Goal: Task Accomplishment & Management: Complete application form

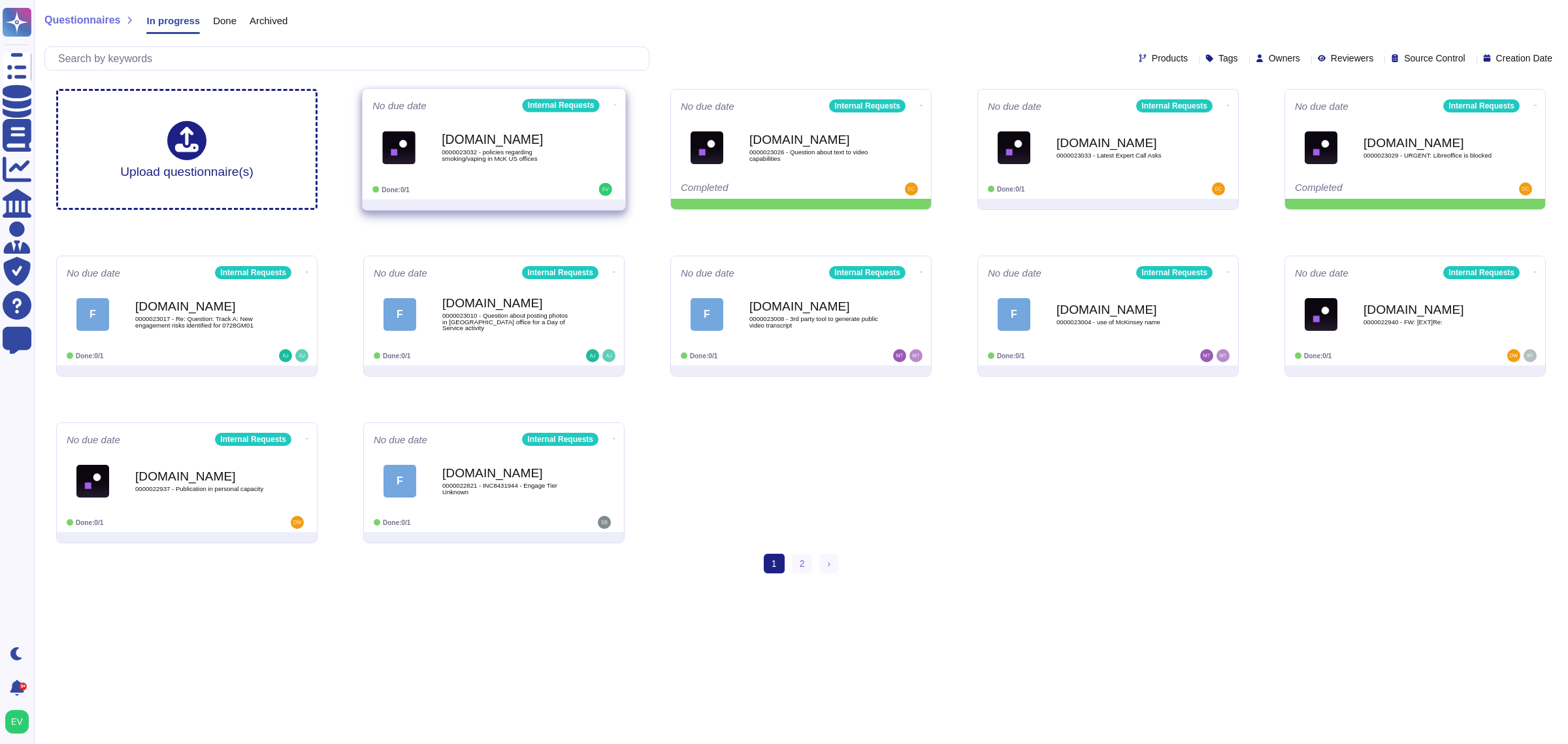
click at [537, 151] on span "0000023032 - policies regarding smoking/vaping in McK US offices" at bounding box center [508, 155] width 132 height 13
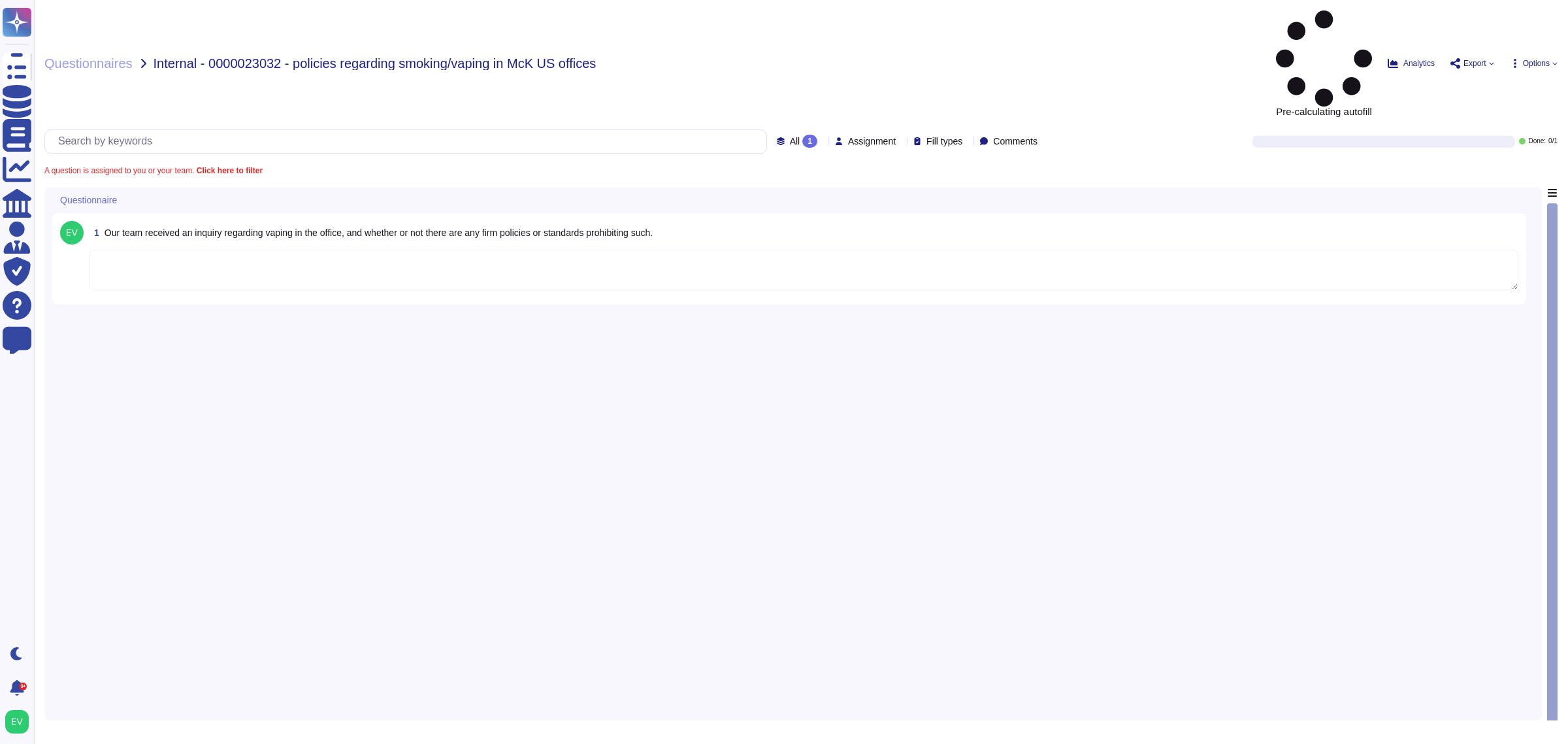
click at [344, 249] on textarea at bounding box center [804, 269] width 1430 height 41
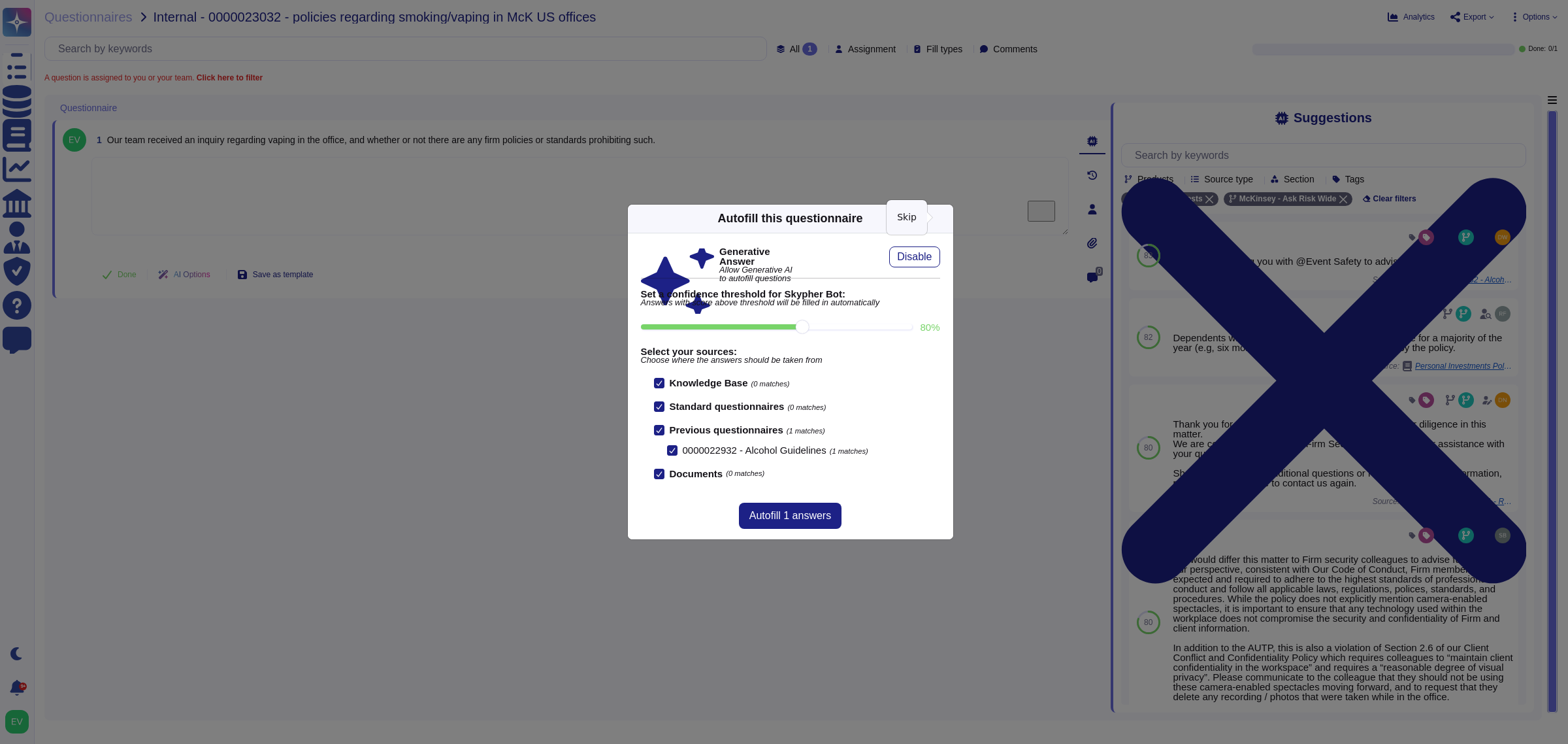
click at [945, 218] on icon at bounding box center [945, 218] width 0 height 0
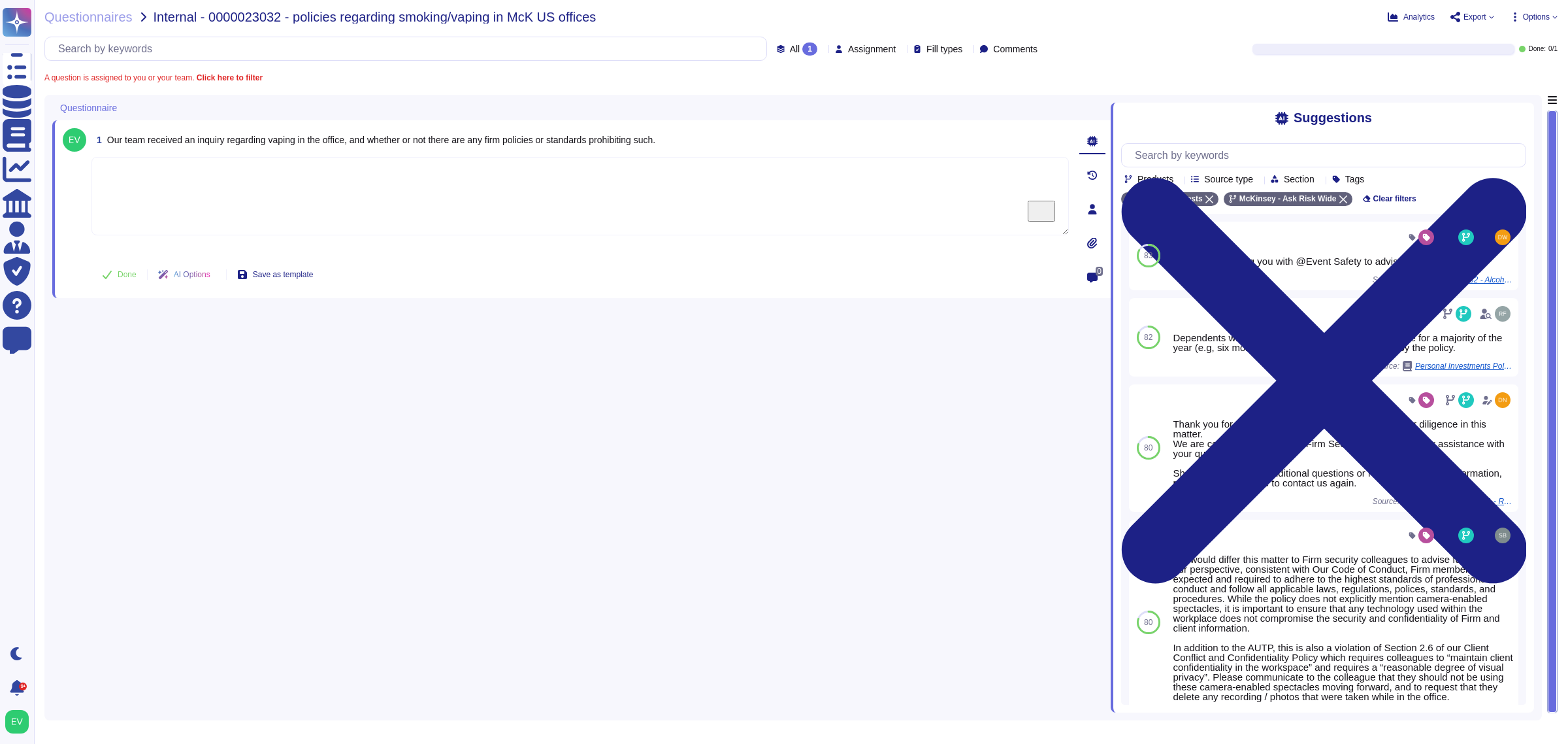
click at [214, 187] on textarea "To enrich screen reader interactions, please activate Accessibility in Grammarl…" at bounding box center [580, 196] width 978 height 78
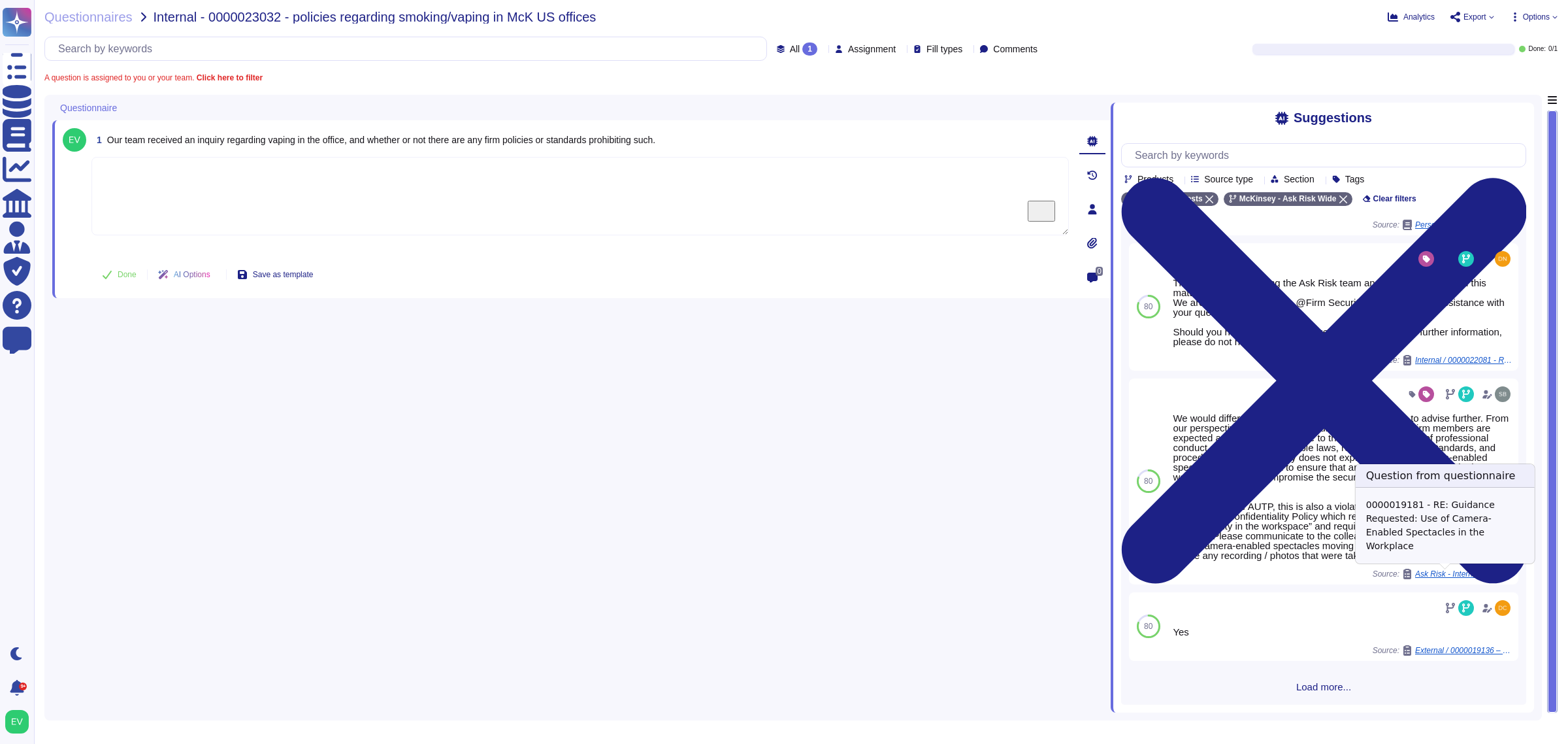
scroll to position [144, 0]
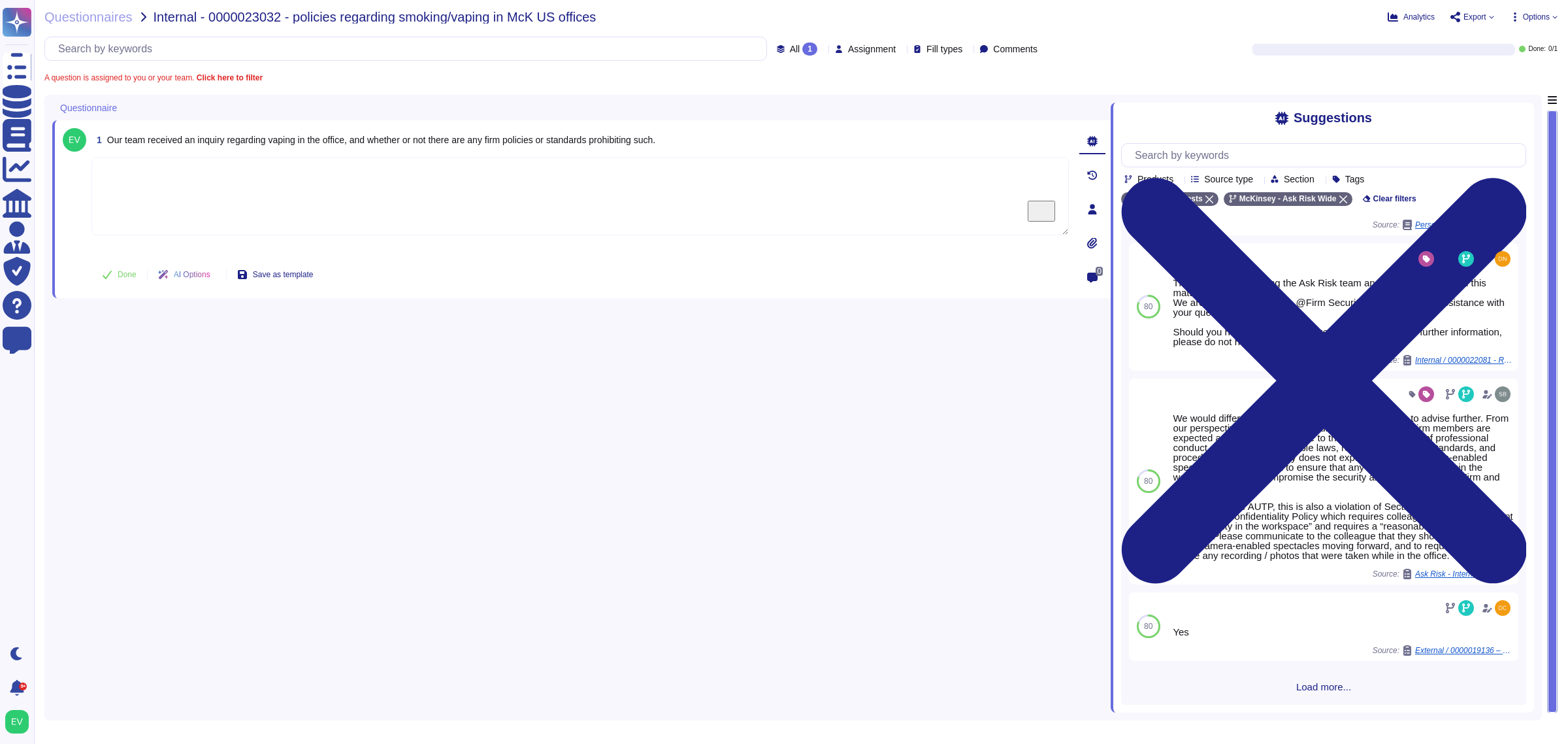
click at [371, 213] on textarea "To enrich screen reader interactions, please activate Accessibility in Grammarl…" at bounding box center [580, 196] width 978 height 78
paste textarea "Thank you for contacting the Ask Risk team. I was unable to identify anything r…"
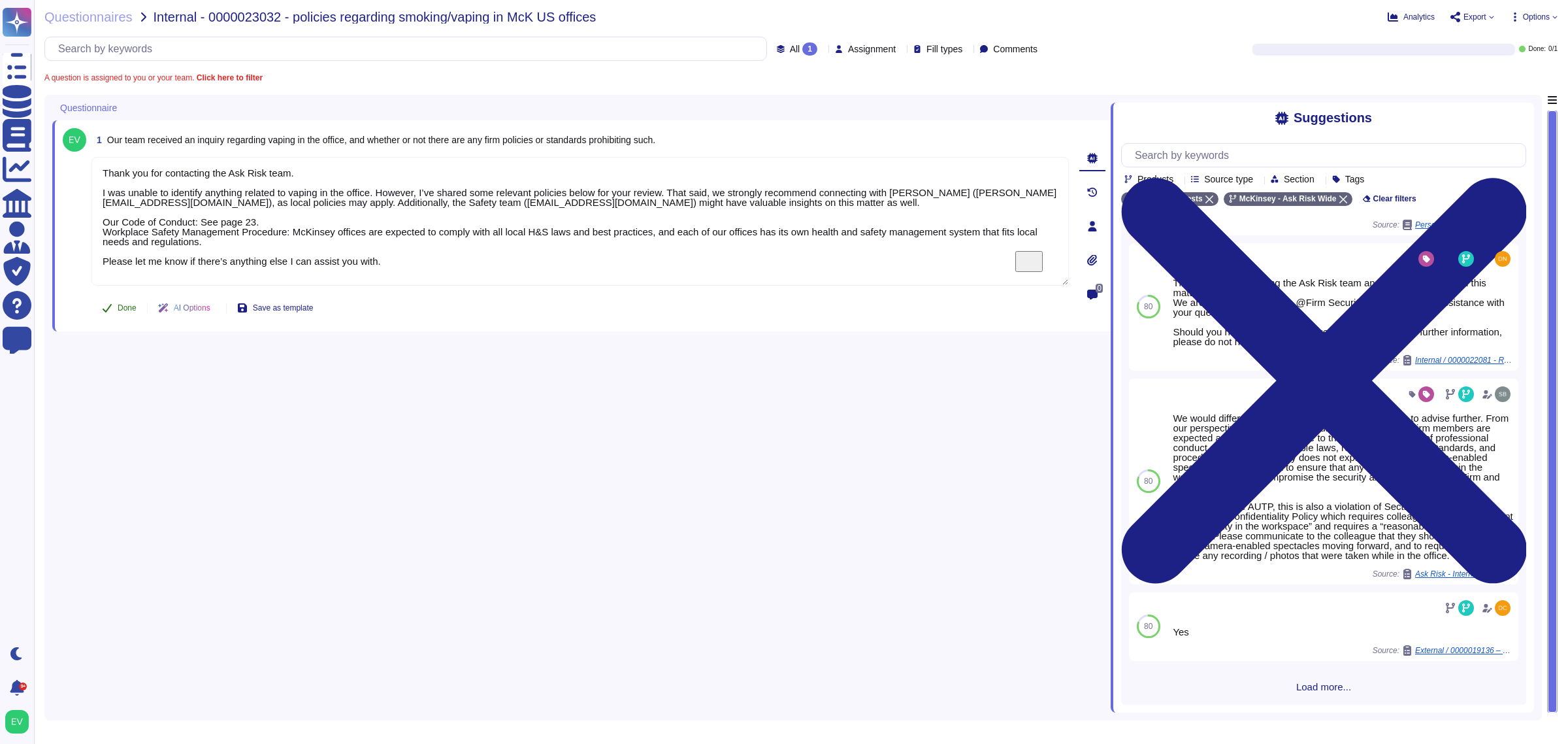
type textarea "Thank you for contacting the Ask Risk team. I was unable to identify anything r…"
click at [105, 306] on icon at bounding box center [107, 308] width 10 height 10
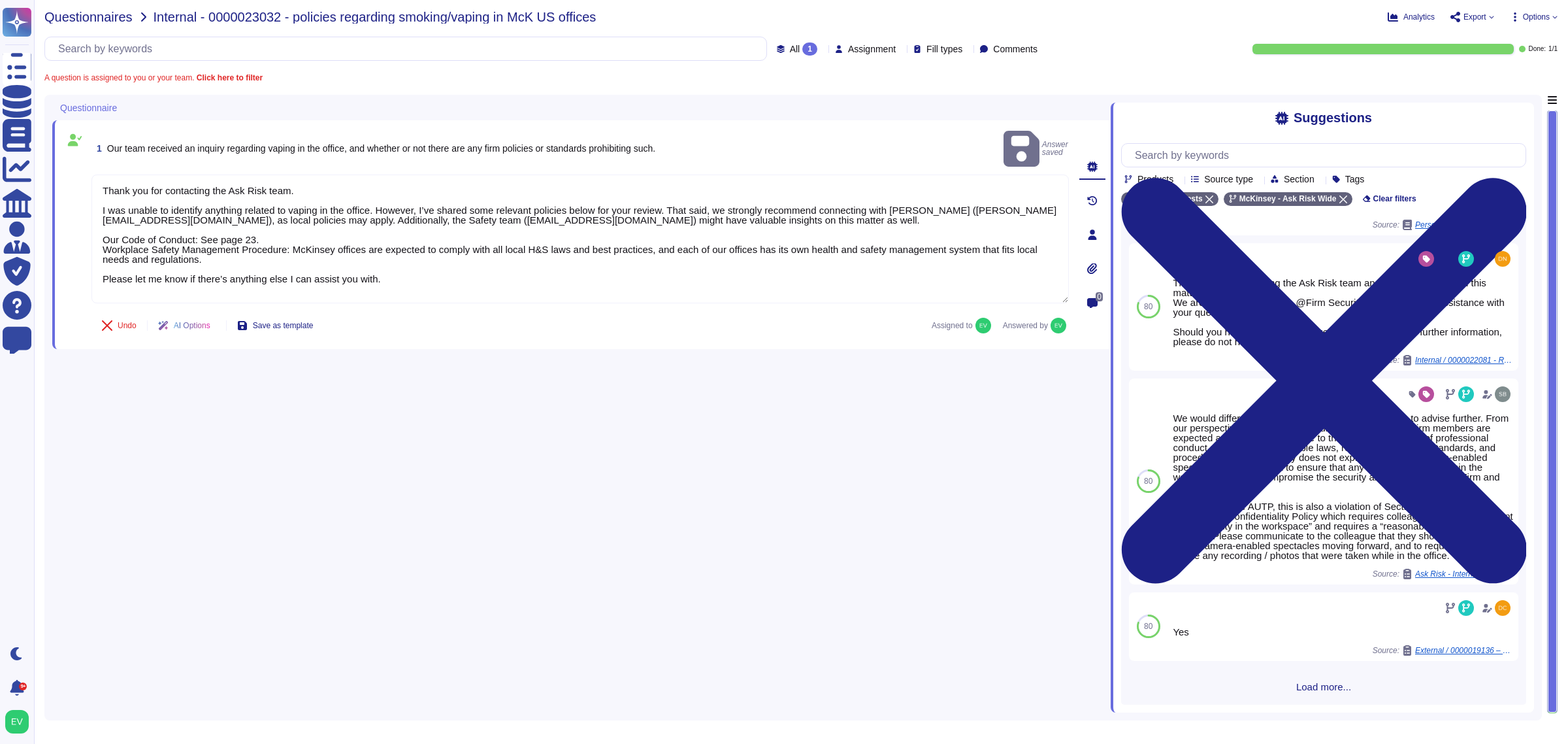
click at [86, 23] on span "Questionnaires" at bounding box center [89, 17] width 89 height 13
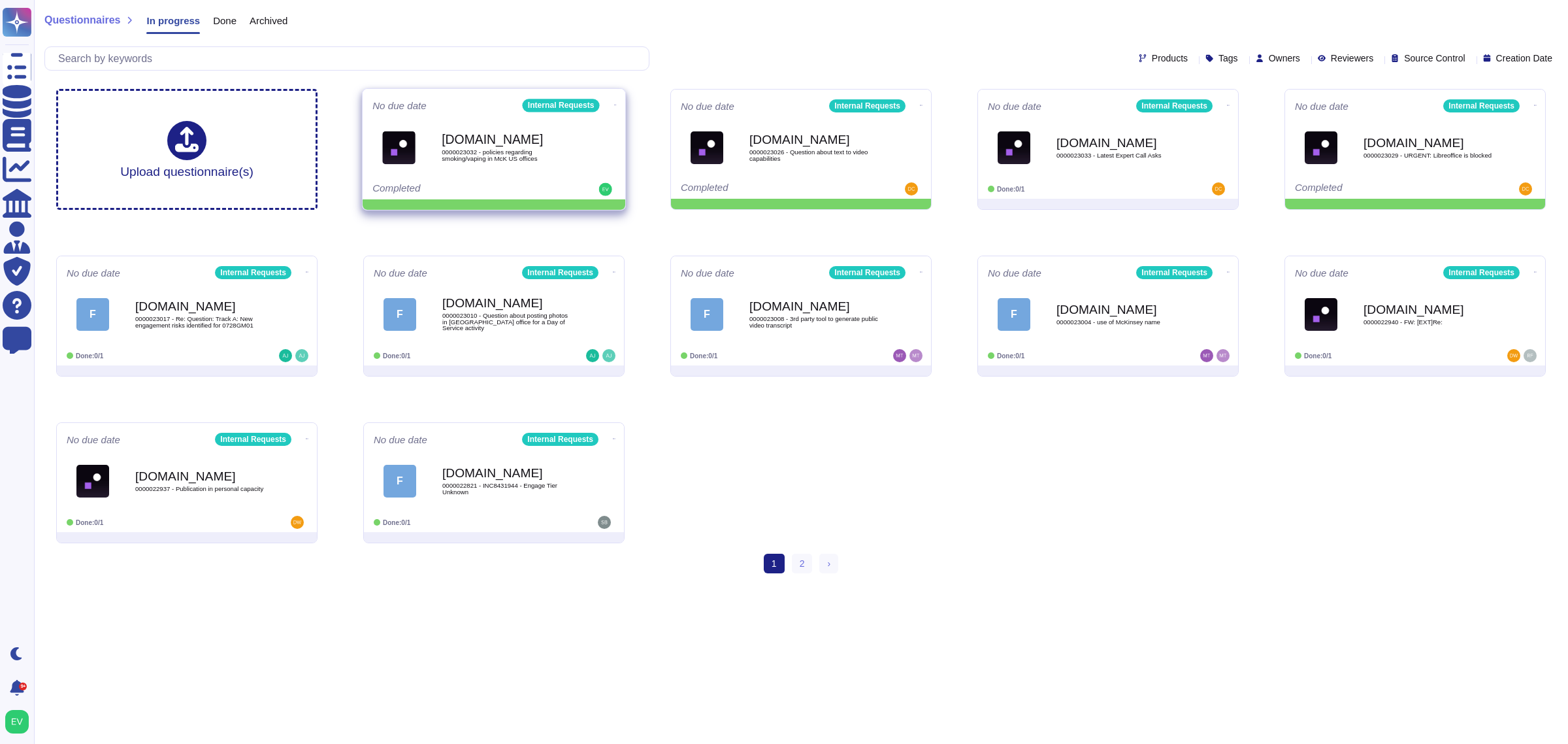
click at [522, 149] on span "0000023032 - policies regarding smoking/vaping in McK US offices" at bounding box center [508, 155] width 132 height 13
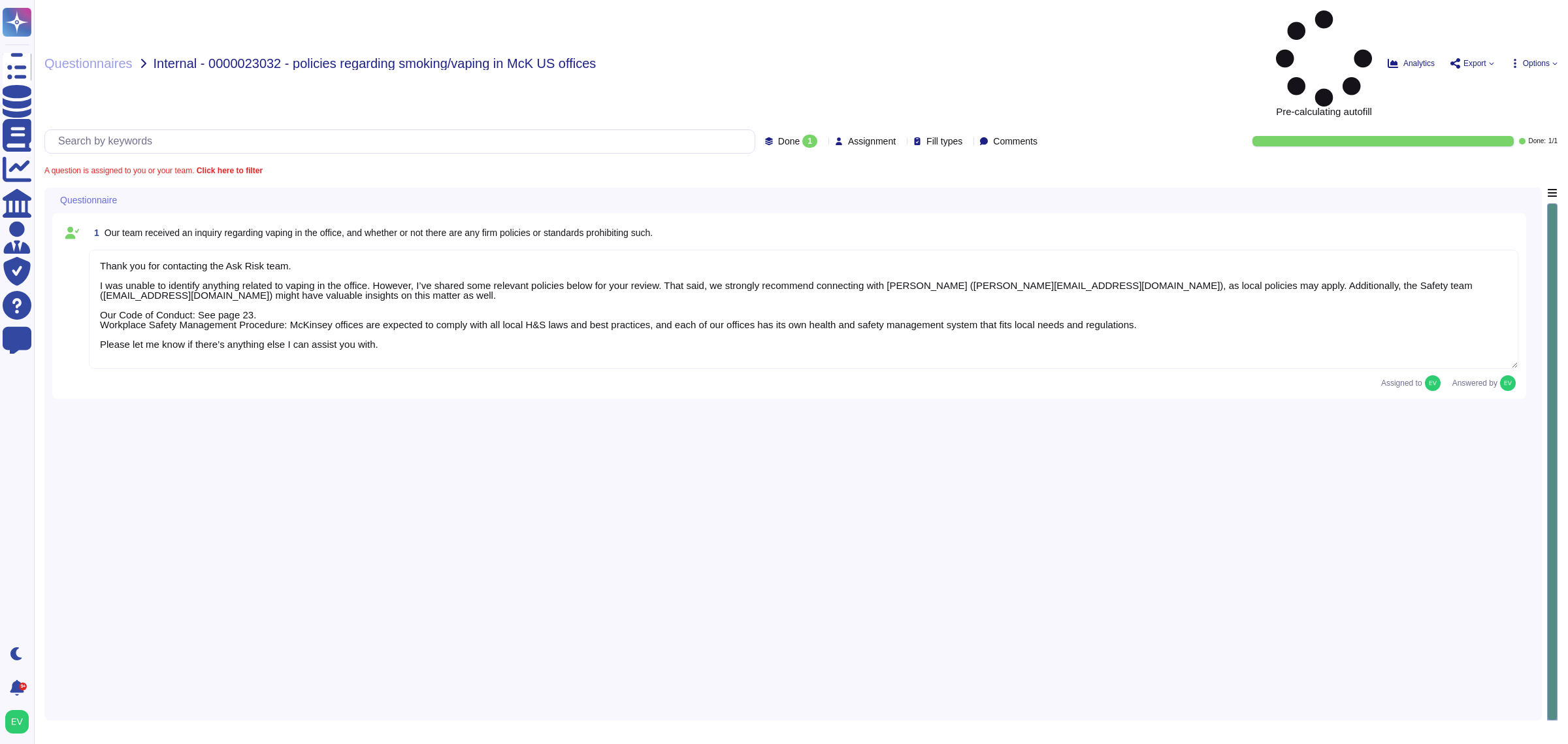
type textarea "Thank you for contacting the Ask Risk team. I was unable to identify anything r…"
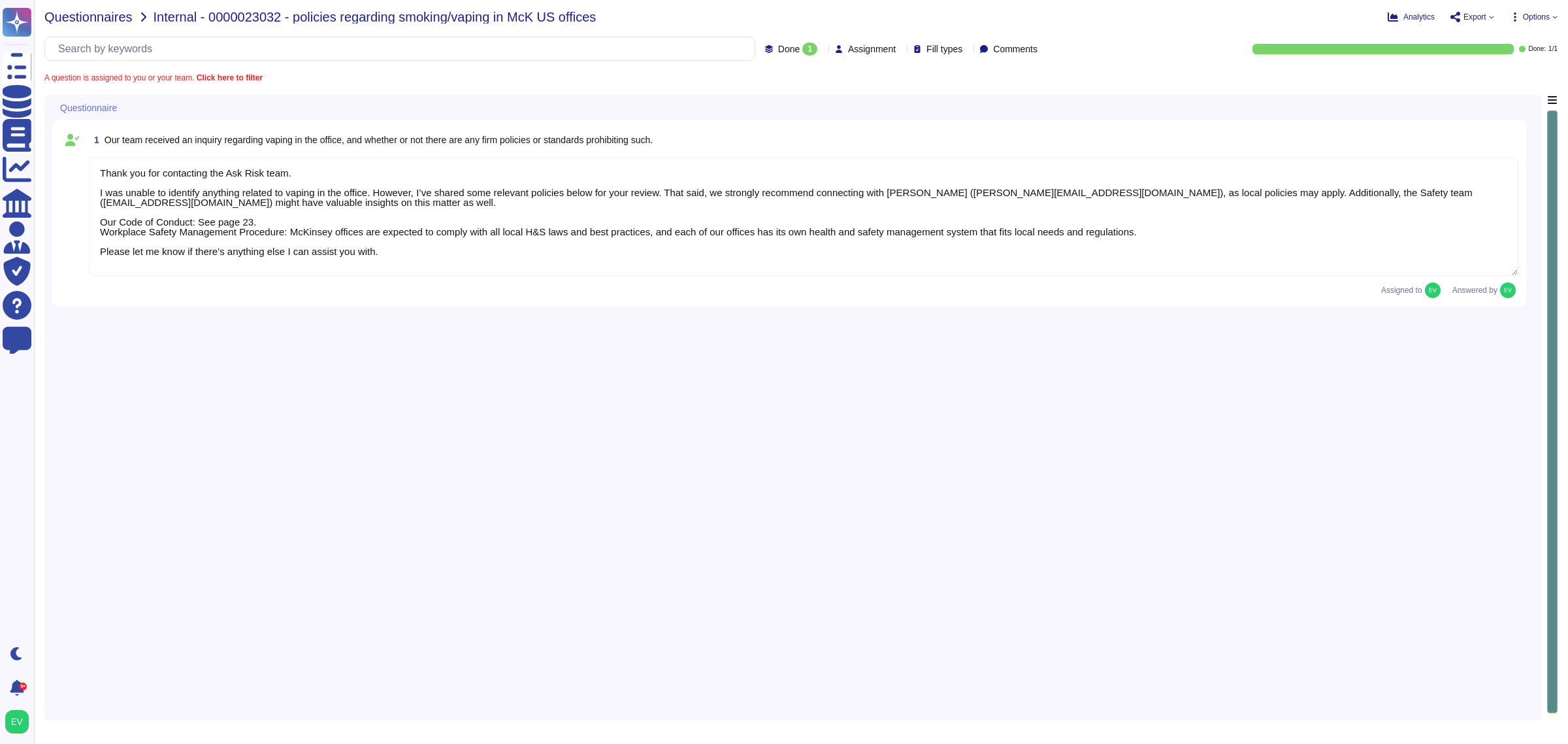
click at [86, 18] on span "Questionnaires" at bounding box center [89, 17] width 89 height 13
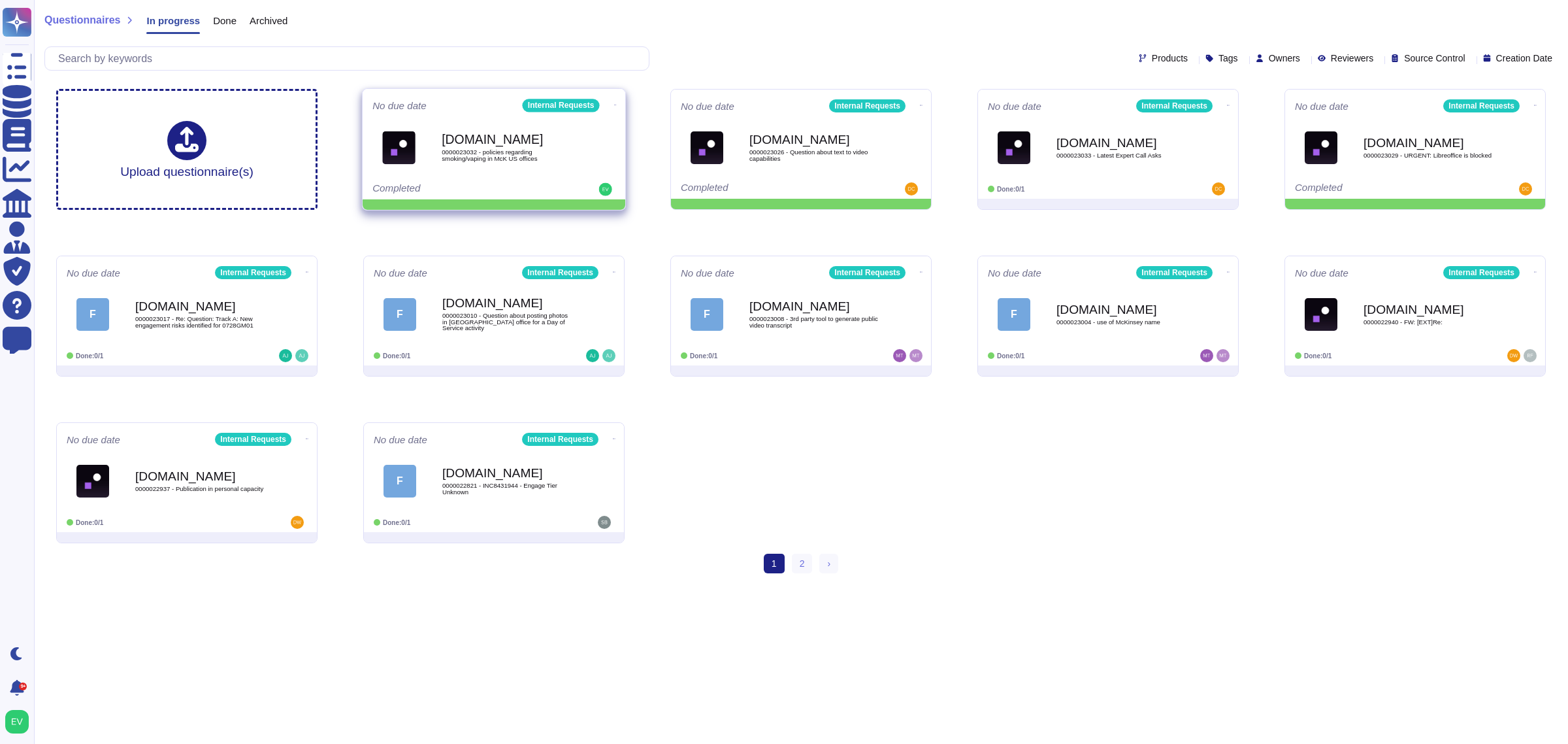
click at [614, 105] on icon at bounding box center [615, 105] width 3 height 1
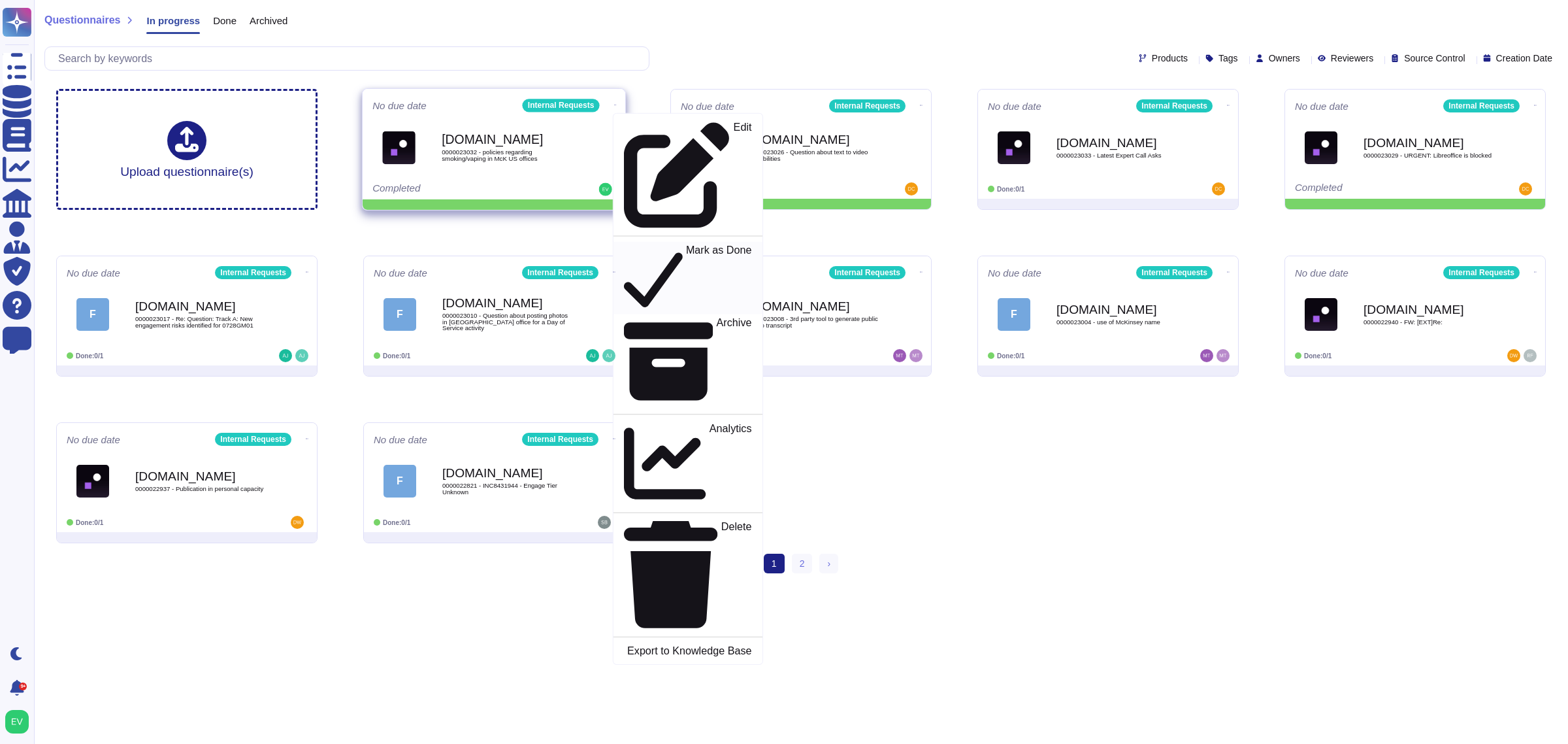
click at [686, 245] on p "Mark as Done" at bounding box center [719, 278] width 66 height 66
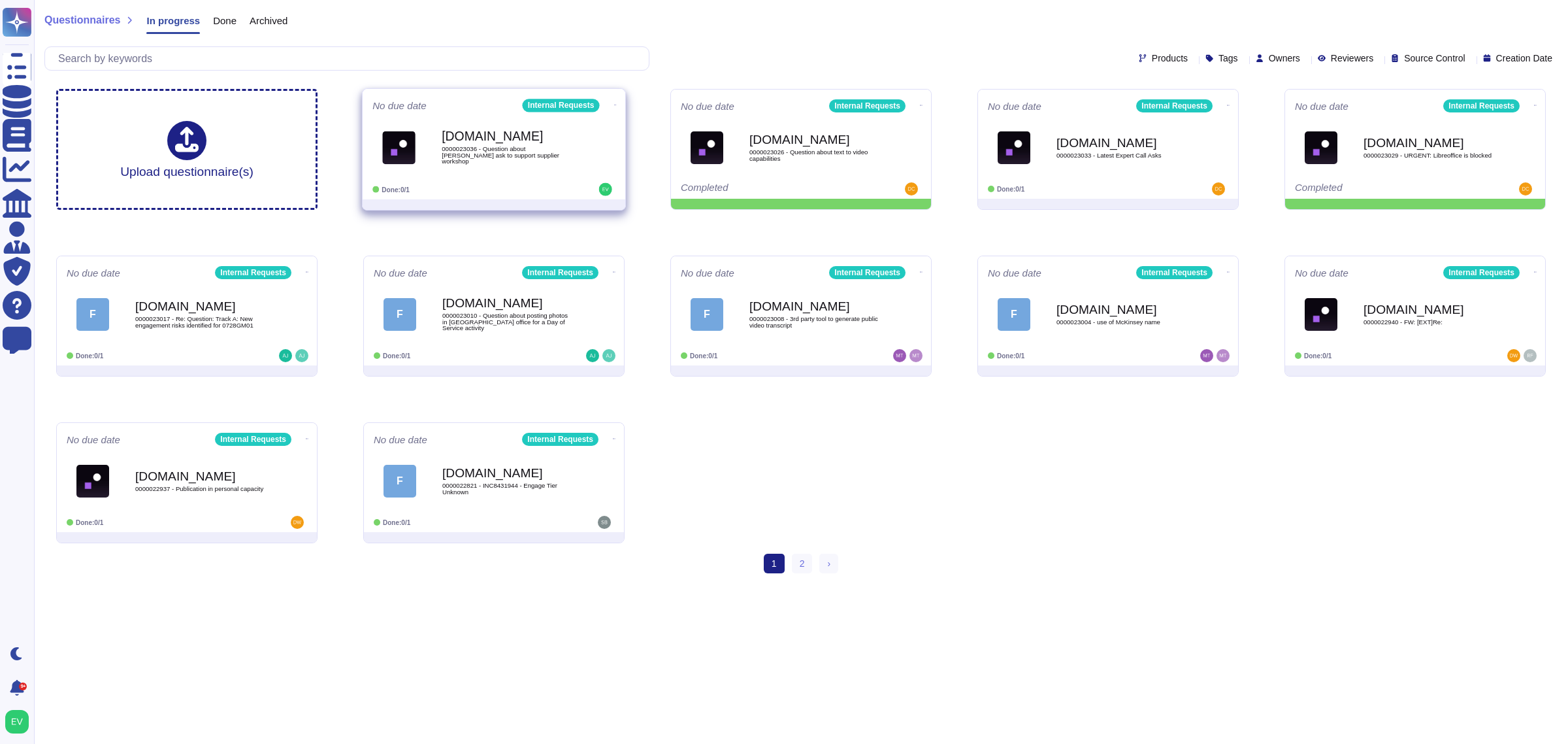
click at [560, 131] on div "Force.com 0000023036 - Question about McDonald's ask to support supplier worksh…" at bounding box center [508, 148] width 132 height 53
